Goal: Task Accomplishment & Management: Use online tool/utility

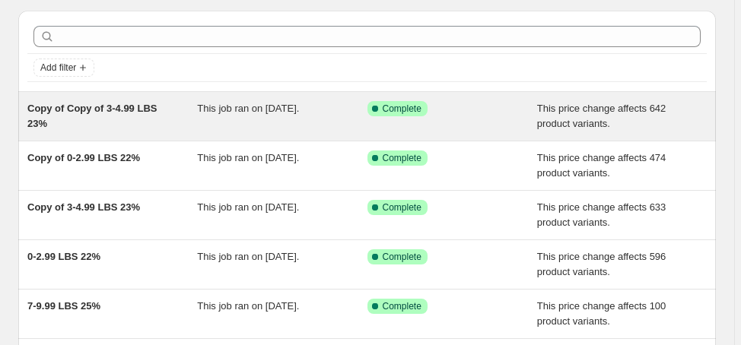
scroll to position [61, 0]
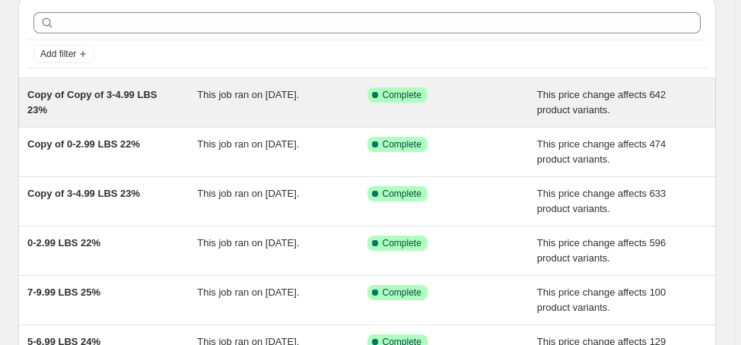
click at [119, 97] on span "Copy of Copy of 3-4.99 LBS 23%" at bounding box center [91, 102] width 129 height 27
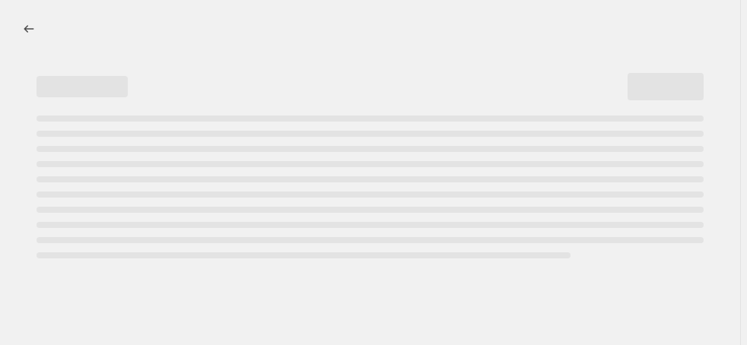
select select "margin"
select select "no_change"
select select "not_equal"
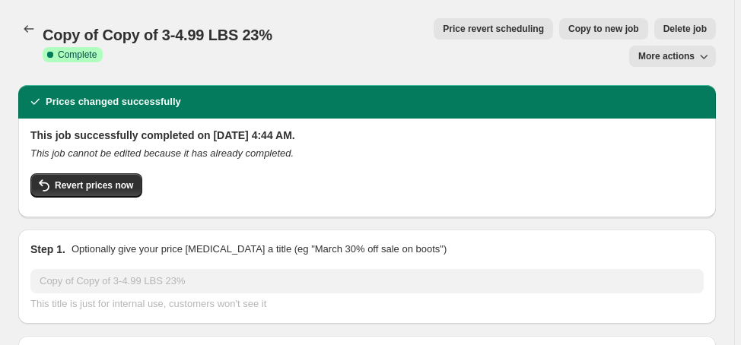
select select "vendor"
select select "collection"
click at [663, 30] on span "Delete job" at bounding box center [684, 29] width 43 height 12
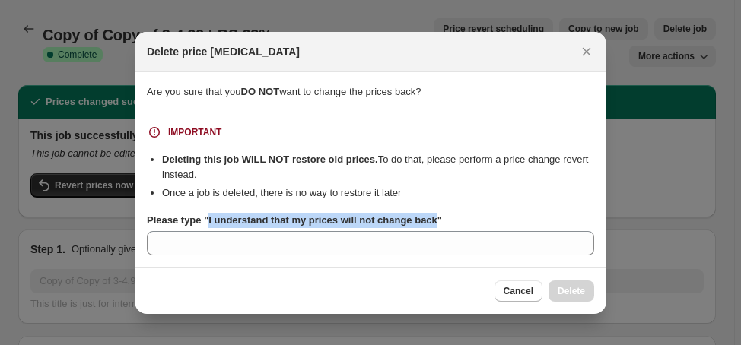
drag, startPoint x: 207, startPoint y: 220, endPoint x: 431, endPoint y: 224, distance: 224.4
click at [432, 225] on b "Please type "I understand that my prices will not change back"" at bounding box center [294, 219] width 295 height 11
copy b "I understand that my prices will not change back"
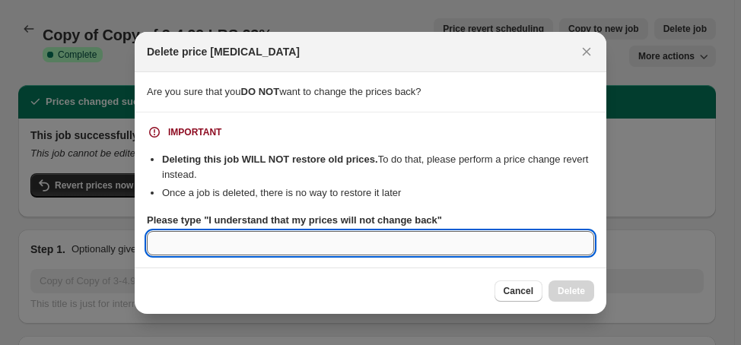
paste input "I understand that my prices will not change back"
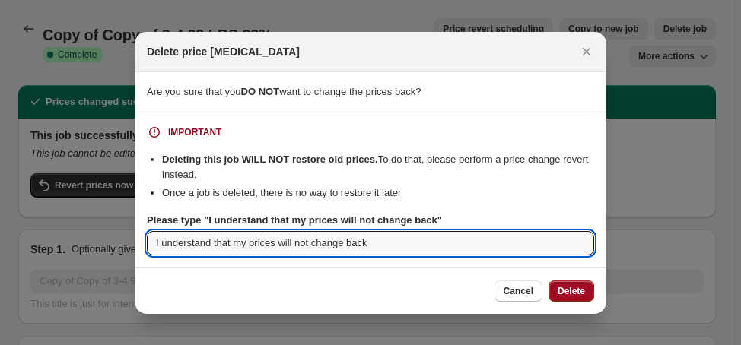
type input "I understand that my prices will not change back"
click at [557, 297] on button "Delete" at bounding box center [571, 291] width 46 height 21
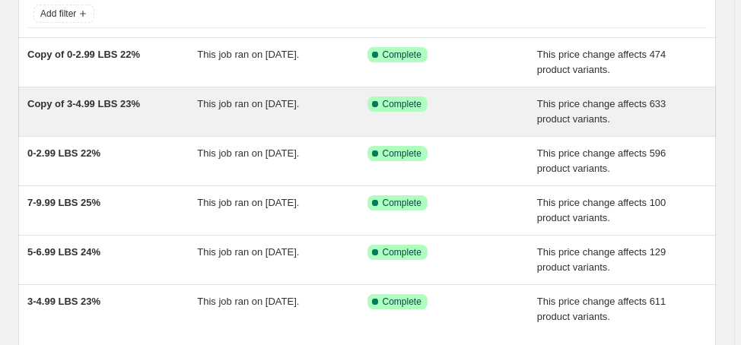
scroll to position [122, 0]
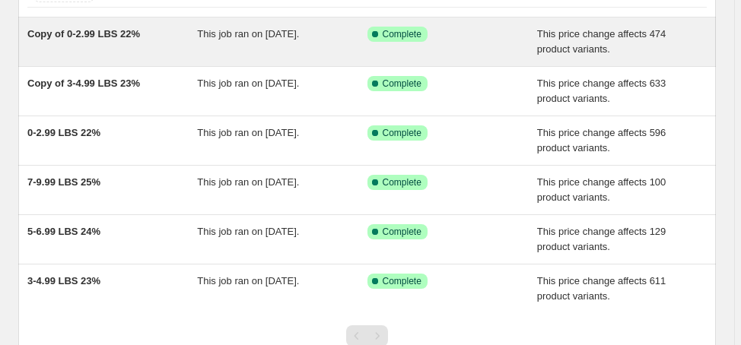
click at [110, 35] on span "Copy of 0-2.99 LBS 22%" at bounding box center [83, 33] width 113 height 11
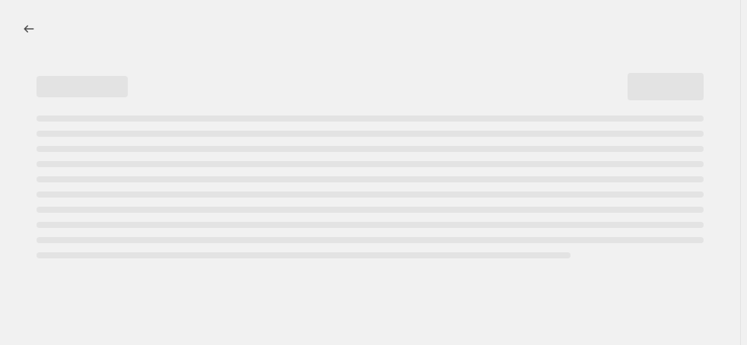
select select "margin"
select select "no_change"
select select "vendor"
select select "not_equal"
select select "collection"
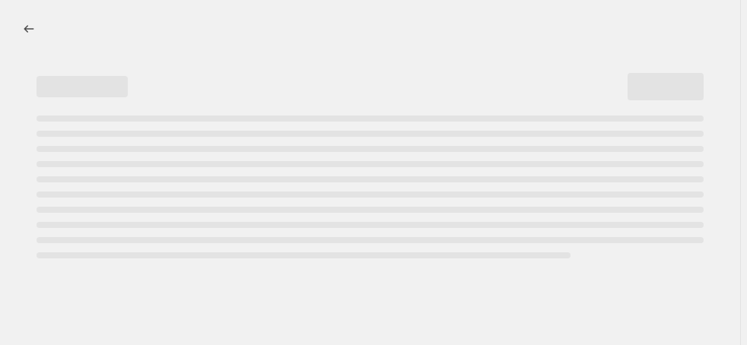
select select "product_status"
select select "draft"
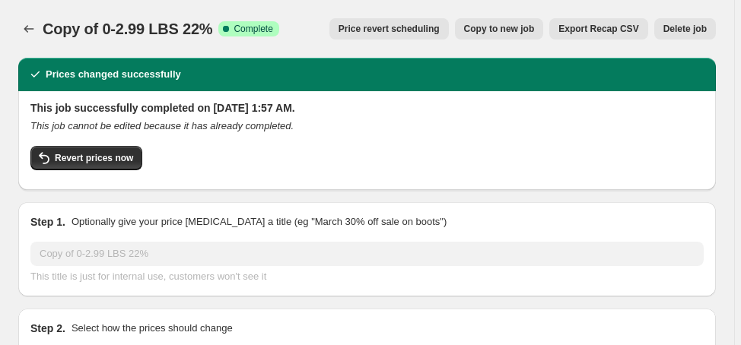
click at [500, 33] on span "Copy to new job" at bounding box center [499, 29] width 71 height 12
select select "margin"
select select "no_change"
select select "vendor"
select select "not_equal"
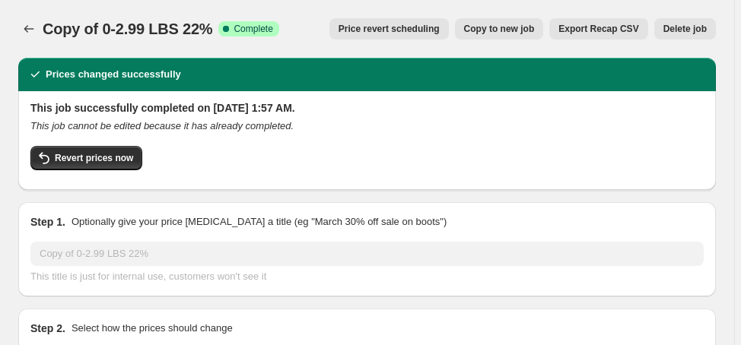
select select "collection"
select select "product_status"
select select "draft"
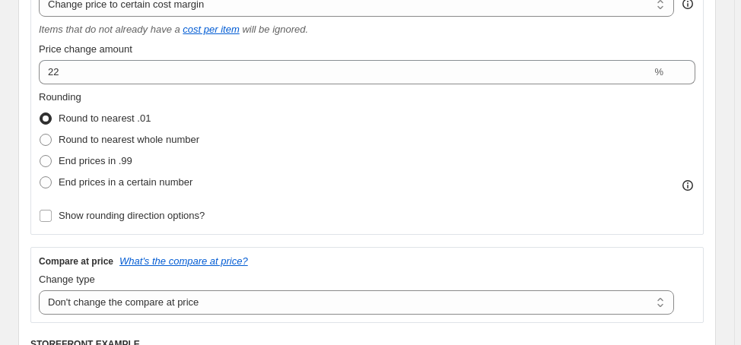
scroll to position [365, 0]
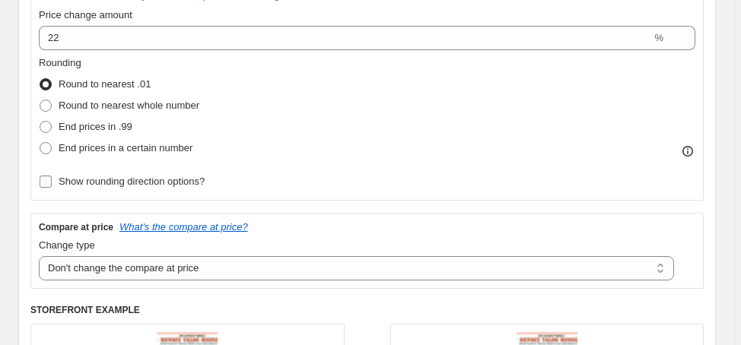
click at [145, 188] on label "Show rounding direction options?" at bounding box center [122, 181] width 166 height 21
click at [52, 188] on input "Show rounding direction options?" at bounding box center [46, 182] width 12 height 12
checkbox input "true"
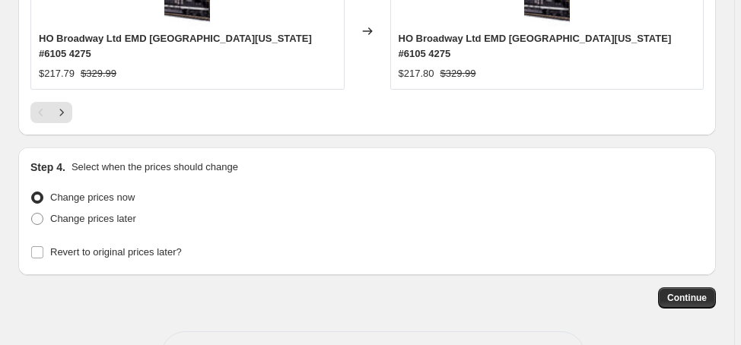
scroll to position [2006, 0]
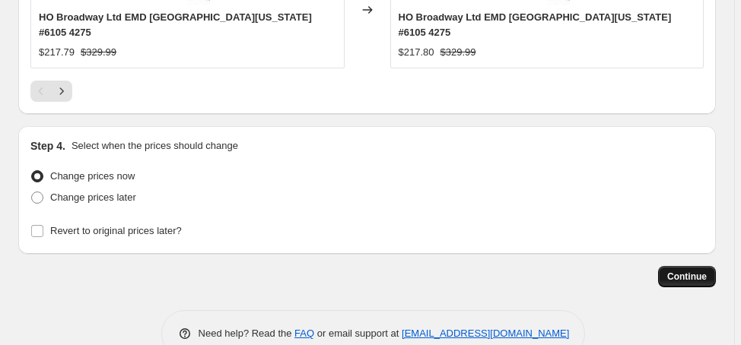
click at [705, 266] on button "Continue" at bounding box center [687, 276] width 58 height 21
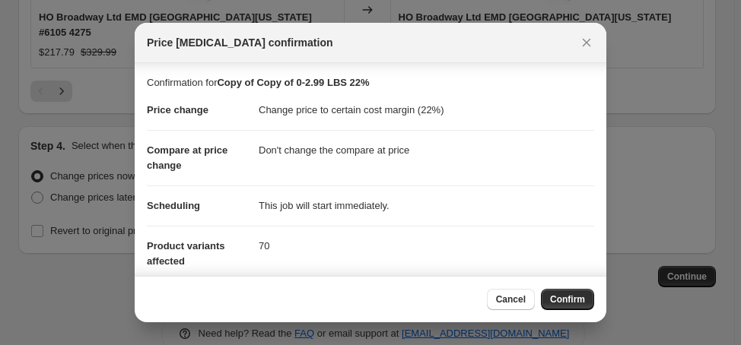
scroll to position [122, 0]
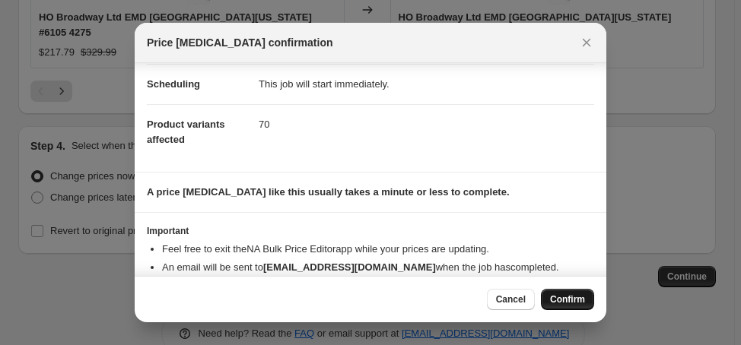
click at [574, 303] on span "Confirm" at bounding box center [567, 300] width 35 height 12
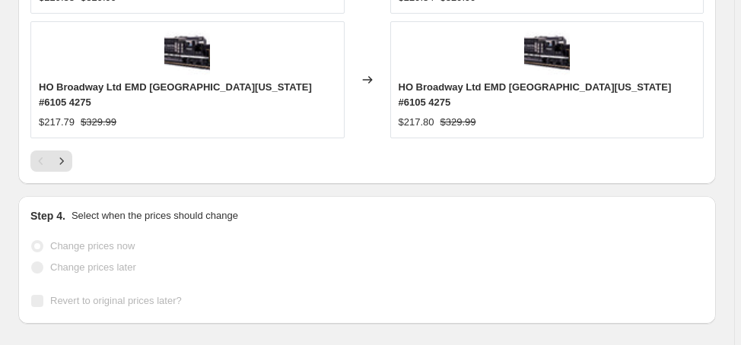
scroll to position [2045, 0]
select select "margin"
select select "no_change"
select select "vendor"
select select "not_equal"
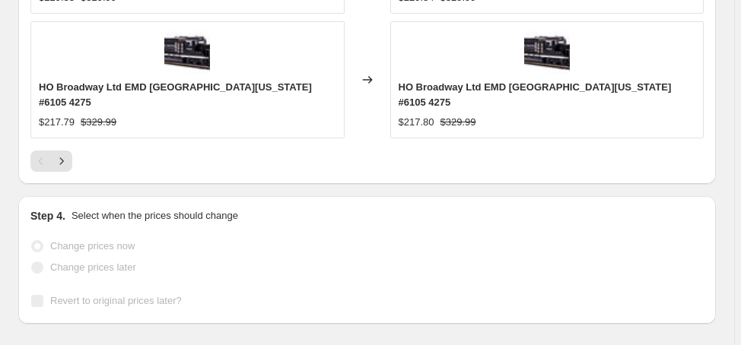
select select "collection"
select select "product_status"
select select "draft"
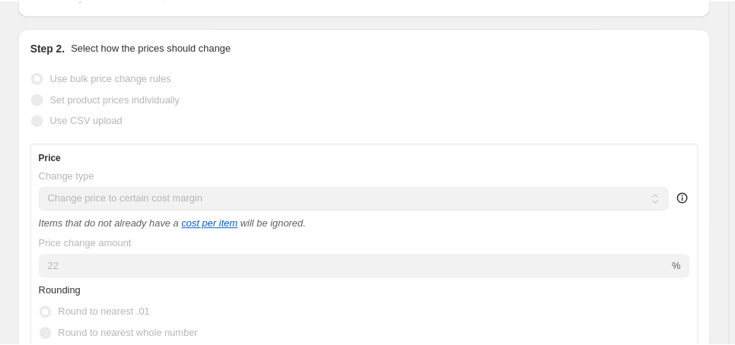
scroll to position [365, 0]
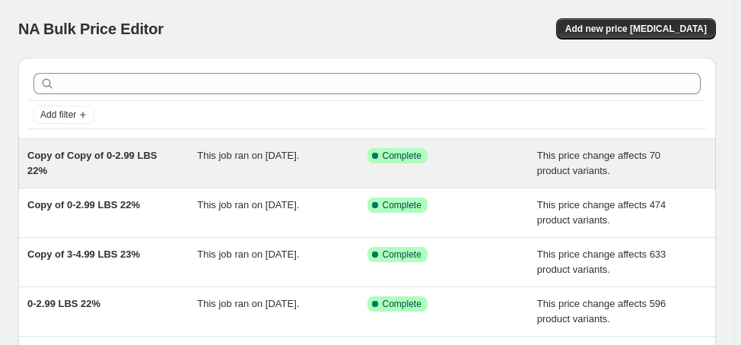
click at [139, 155] on span "Copy of Copy of 0-2.99 LBS 22%" at bounding box center [91, 163] width 129 height 27
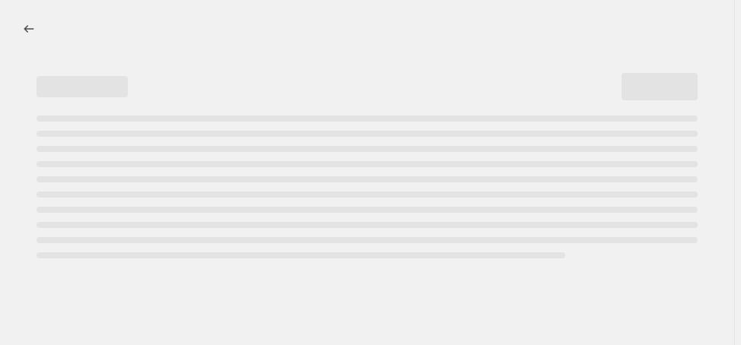
select select "margin"
select select "no_change"
select select "vendor"
select select "not_equal"
select select "collection"
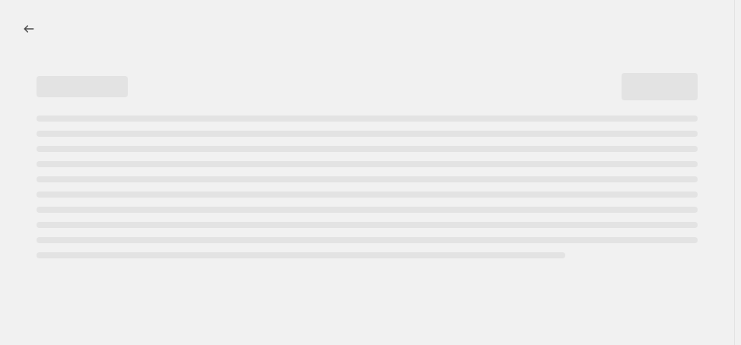
select select "product_status"
select select "draft"
